Goal: Check status

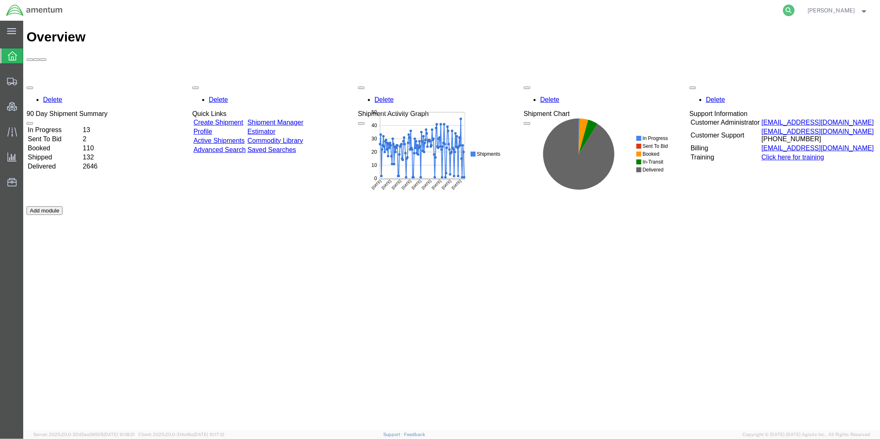
click at [794, 14] on icon at bounding box center [789, 11] width 12 height 12
click at [731, 10] on input "search" at bounding box center [657, 10] width 252 height 20
paste input "56986069"
type input "56986069"
click at [794, 7] on icon at bounding box center [789, 11] width 12 height 12
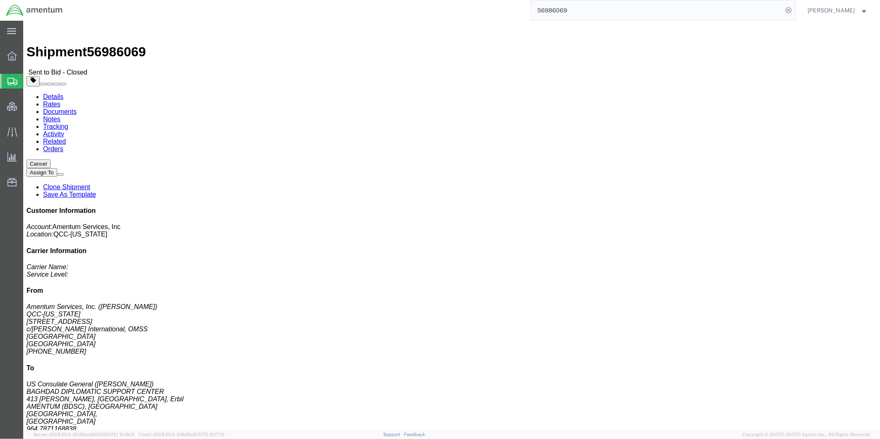
click link "Rates"
